Goal: Check status: Check status

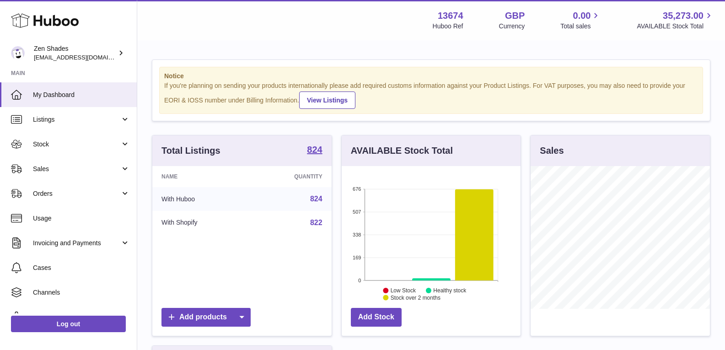
scroll to position [143, 179]
click at [92, 112] on link "Listings" at bounding box center [68, 119] width 137 height 25
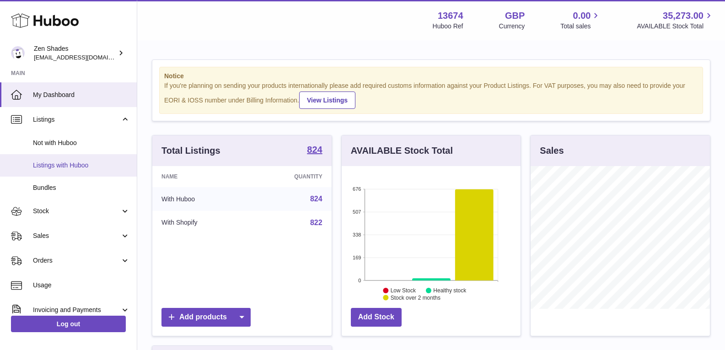
click at [102, 165] on span "Listings with Huboo" at bounding box center [81, 165] width 97 height 9
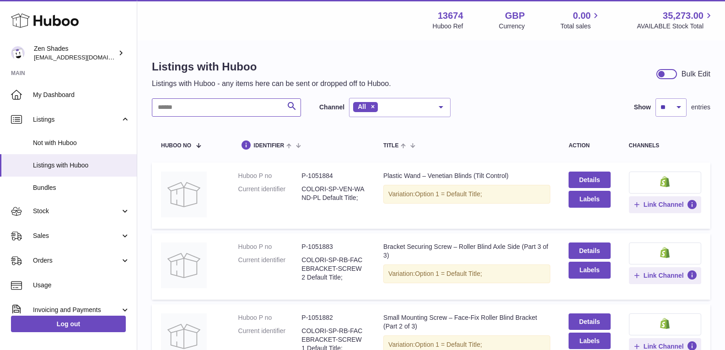
click at [201, 104] on input "text" at bounding box center [226, 107] width 149 height 18
drag, startPoint x: 208, startPoint y: 108, endPoint x: 101, endPoint y: 144, distance: 113.6
click at [101, 144] on span "Not with Huboo" at bounding box center [81, 143] width 97 height 9
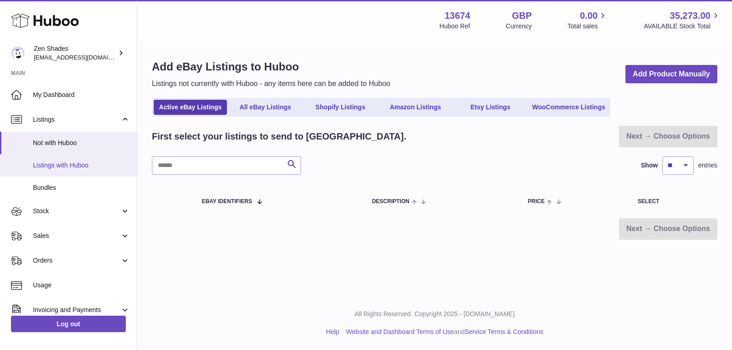
click at [90, 160] on link "Listings with Huboo" at bounding box center [68, 165] width 137 height 22
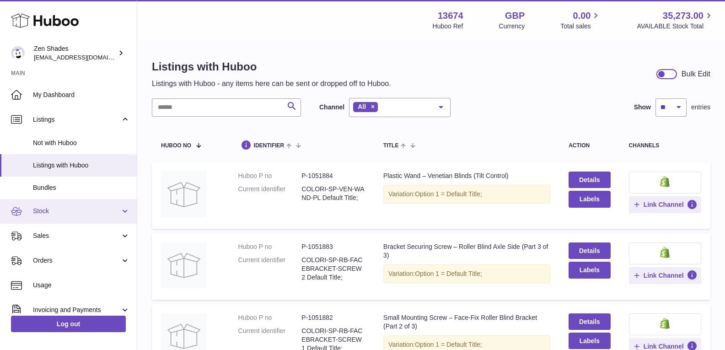
click at [85, 210] on span "Stock" at bounding box center [76, 211] width 87 height 9
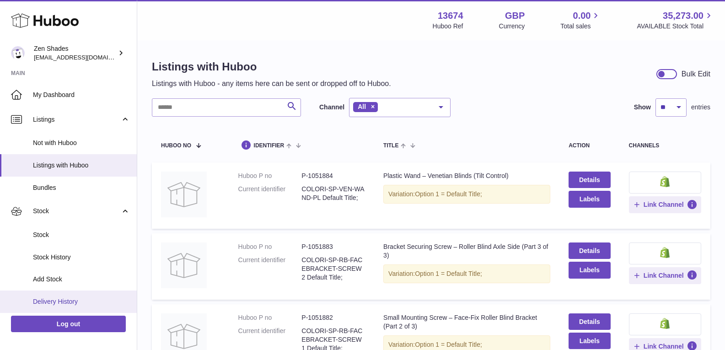
click at [81, 298] on span "Delivery History" at bounding box center [81, 301] width 97 height 9
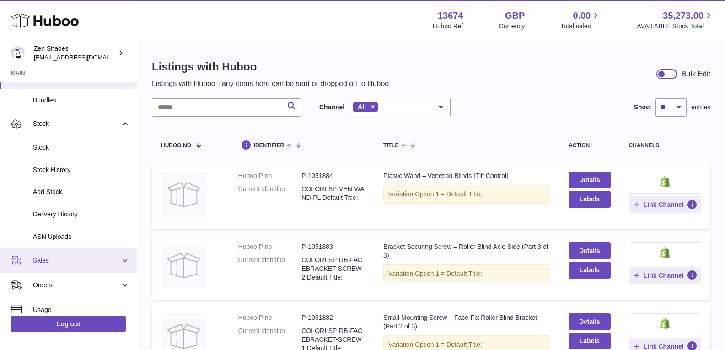
scroll to position [92, 0]
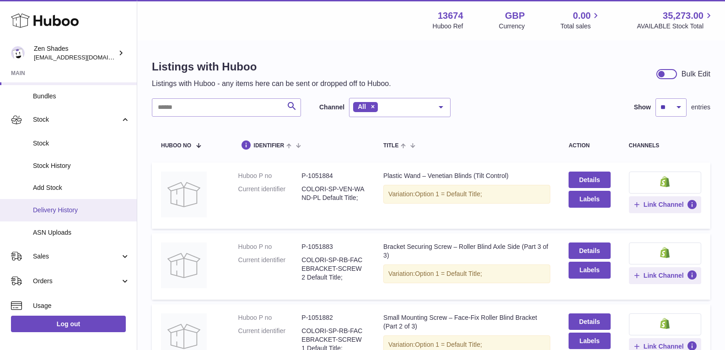
click at [94, 215] on link "Delivery History" at bounding box center [68, 210] width 137 height 22
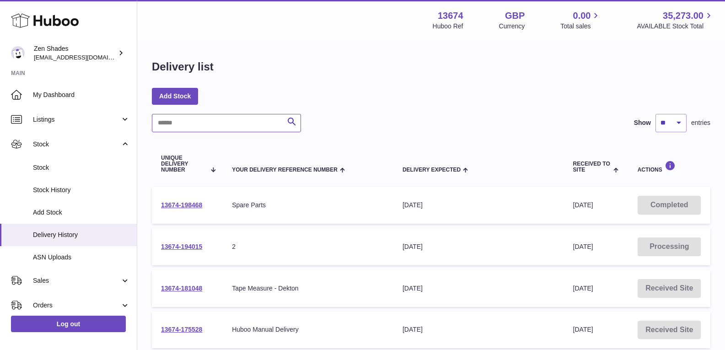
click at [269, 130] on input "text" at bounding box center [226, 123] width 149 height 18
paste input "*******"
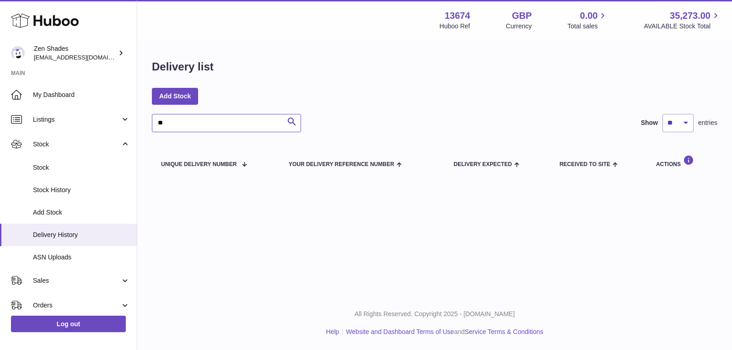
type input "*"
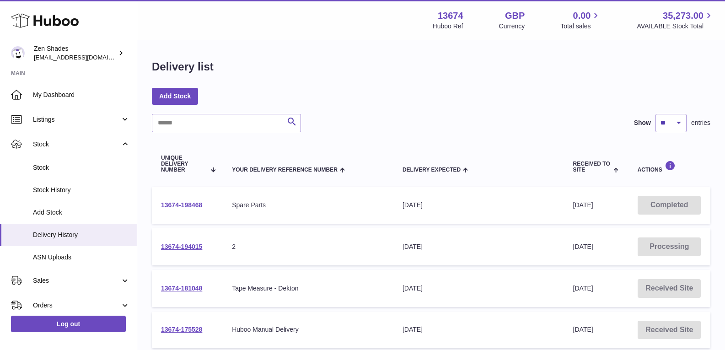
click at [199, 201] on link "13674-198468" at bounding box center [181, 204] width 41 height 7
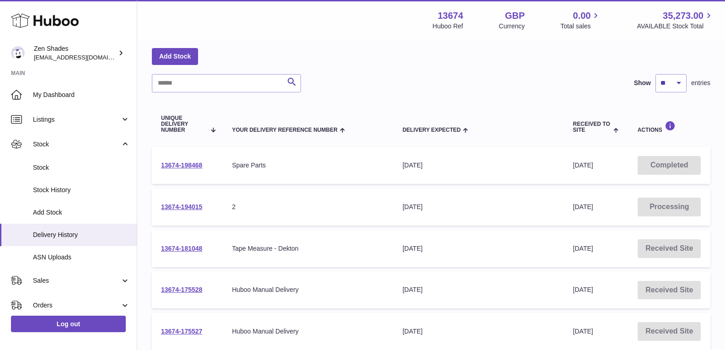
scroll to position [18, 0]
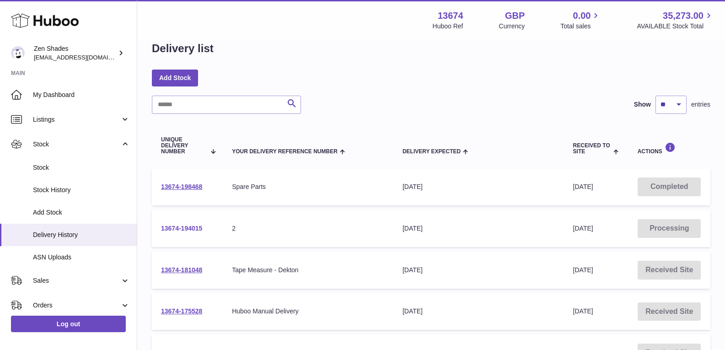
click at [192, 226] on link "13674-194015" at bounding box center [181, 228] width 41 height 7
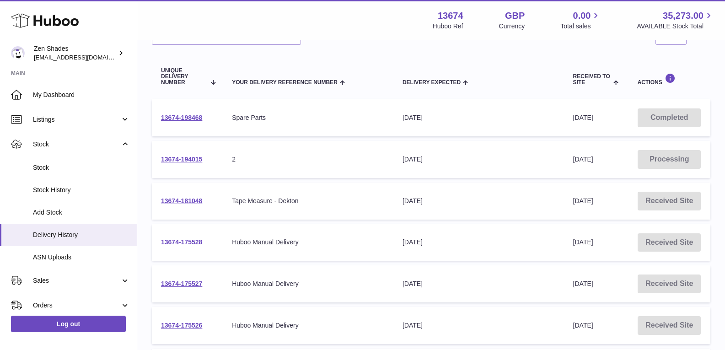
scroll to position [201, 0]
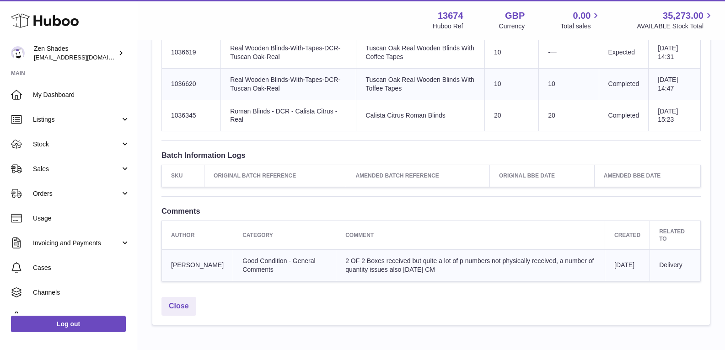
scroll to position [8465, 0]
